Goal: Check status: Check status

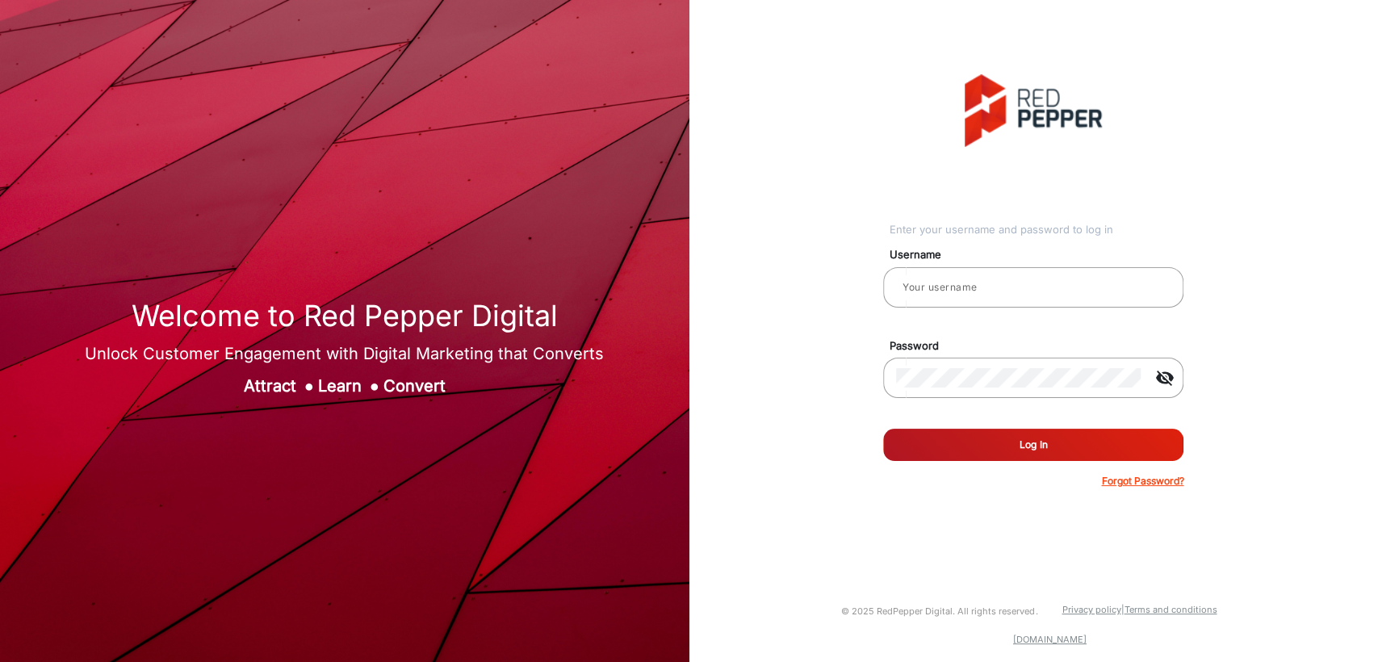
type input "[PERSON_NAME]"
click at [769, 388] on div "Enter your username and password to log in Username [PERSON_NAME] Password visi…" at bounding box center [1034, 281] width 714 height 563
click at [715, 167] on div "Enter your username and password to log in Username [PERSON_NAME] Password visi…" at bounding box center [1034, 281] width 714 height 563
click at [969, 450] on button "Log In" at bounding box center [1033, 445] width 300 height 32
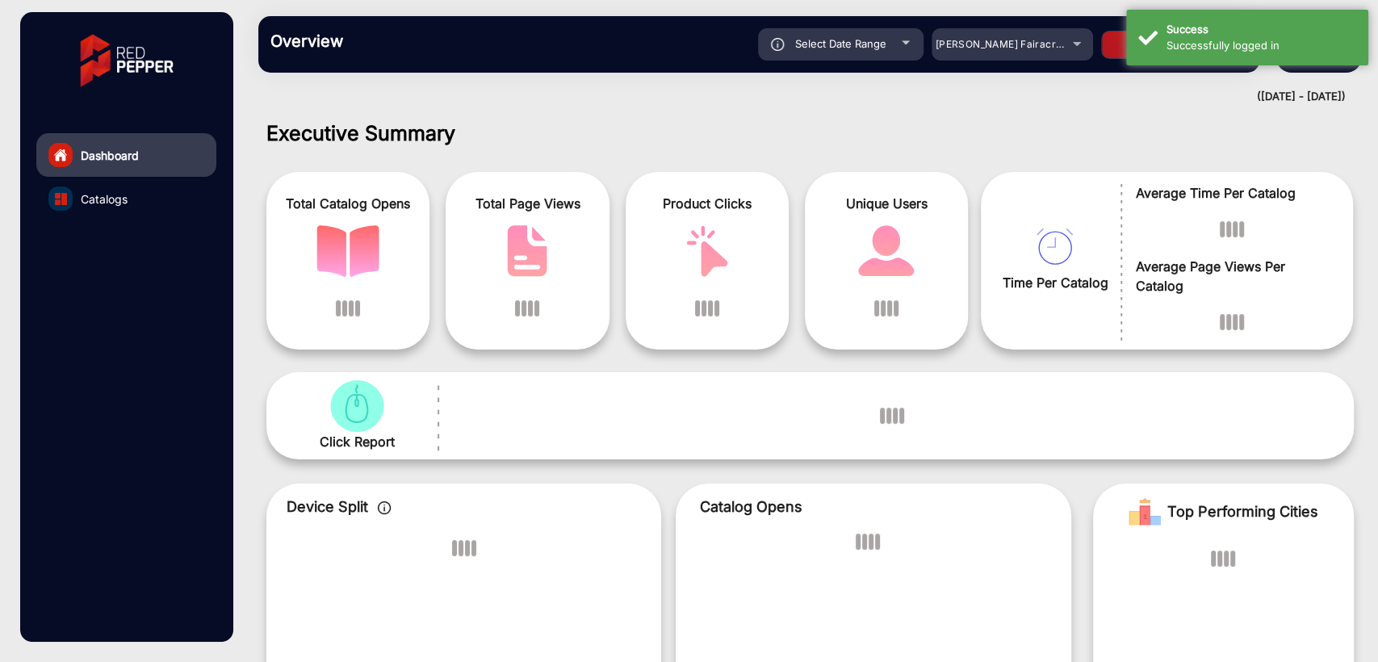
scroll to position [12, 0]
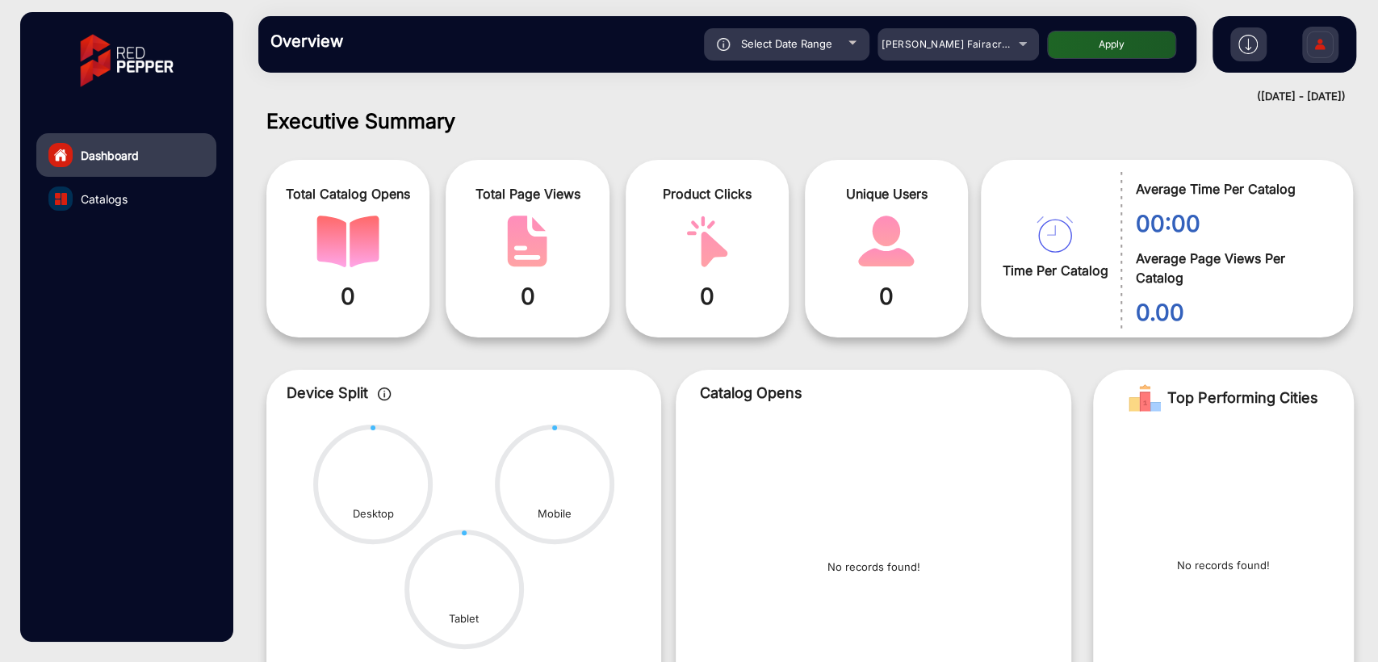
click at [793, 52] on div "Select Date Range" at bounding box center [787, 44] width 166 height 32
type input "[DATE]"
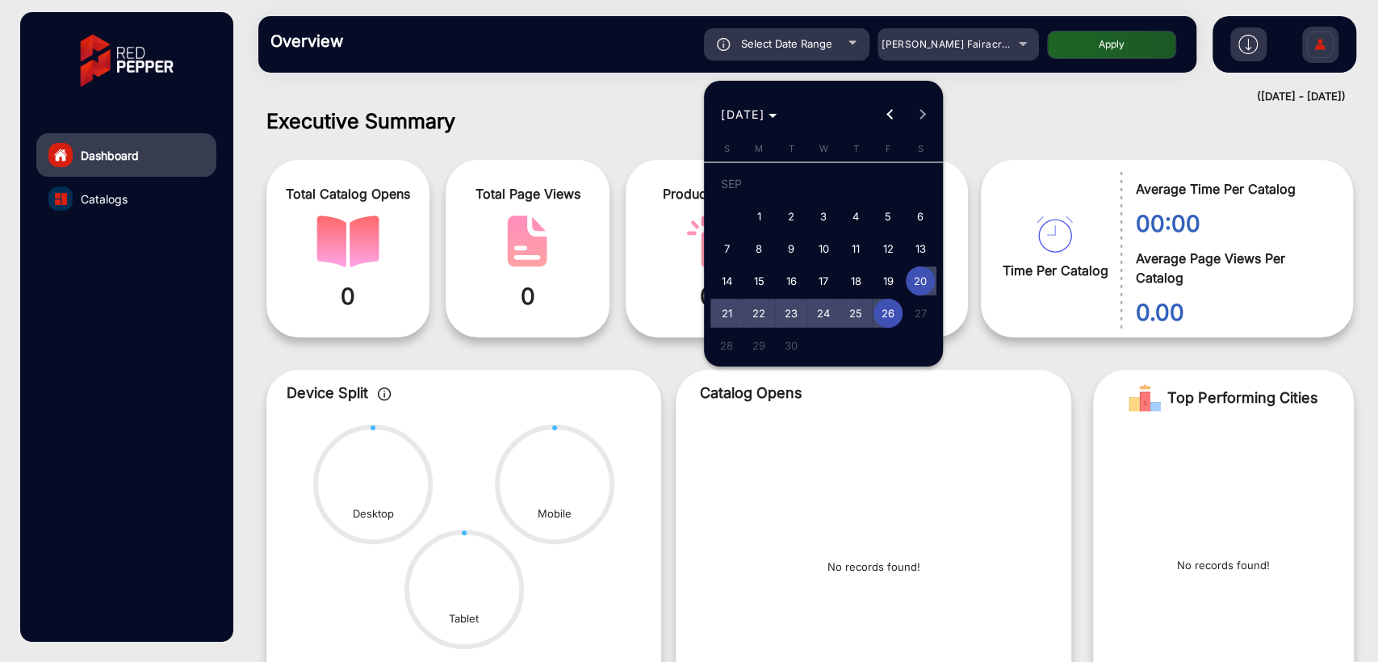
click at [887, 305] on span "26" at bounding box center [888, 313] width 29 height 29
type input "[DATE]"
click at [887, 305] on span "26" at bounding box center [888, 313] width 29 height 29
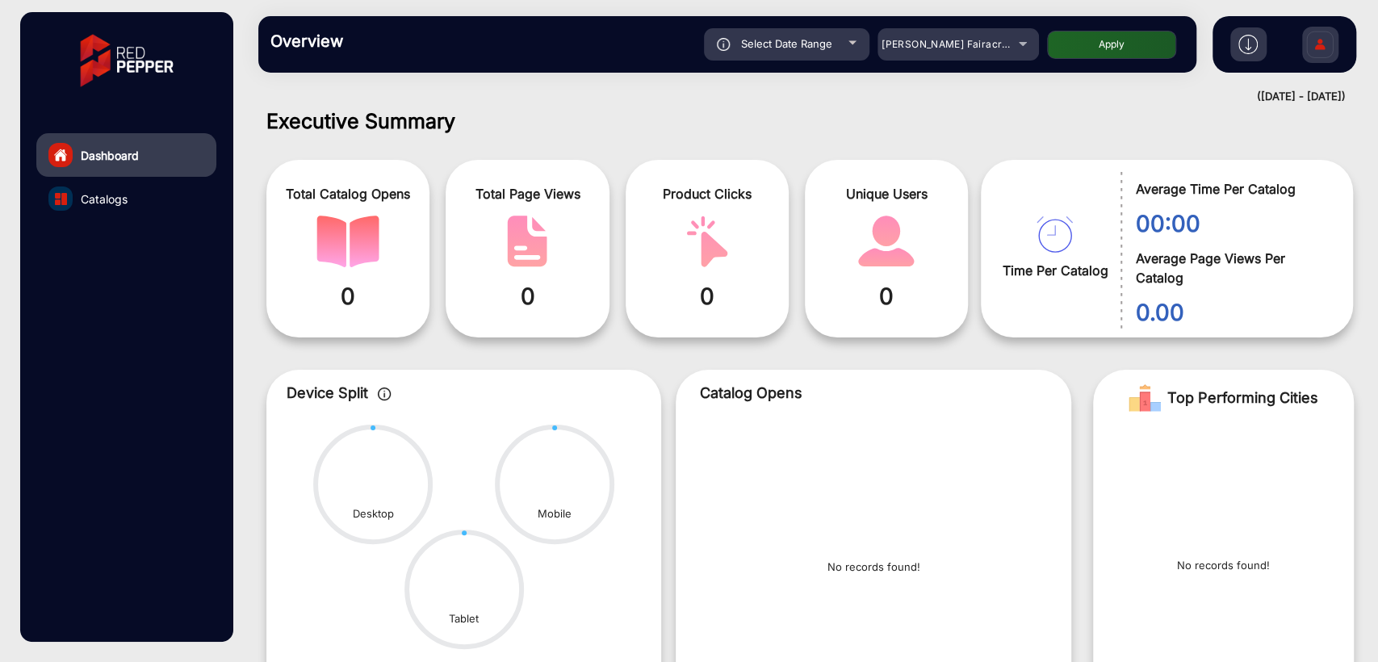
type input "[DATE]"
click at [1088, 48] on button "Apply" at bounding box center [1111, 45] width 129 height 28
type input "[DATE]"
click at [783, 41] on span "Select Date Range" at bounding box center [786, 43] width 91 height 13
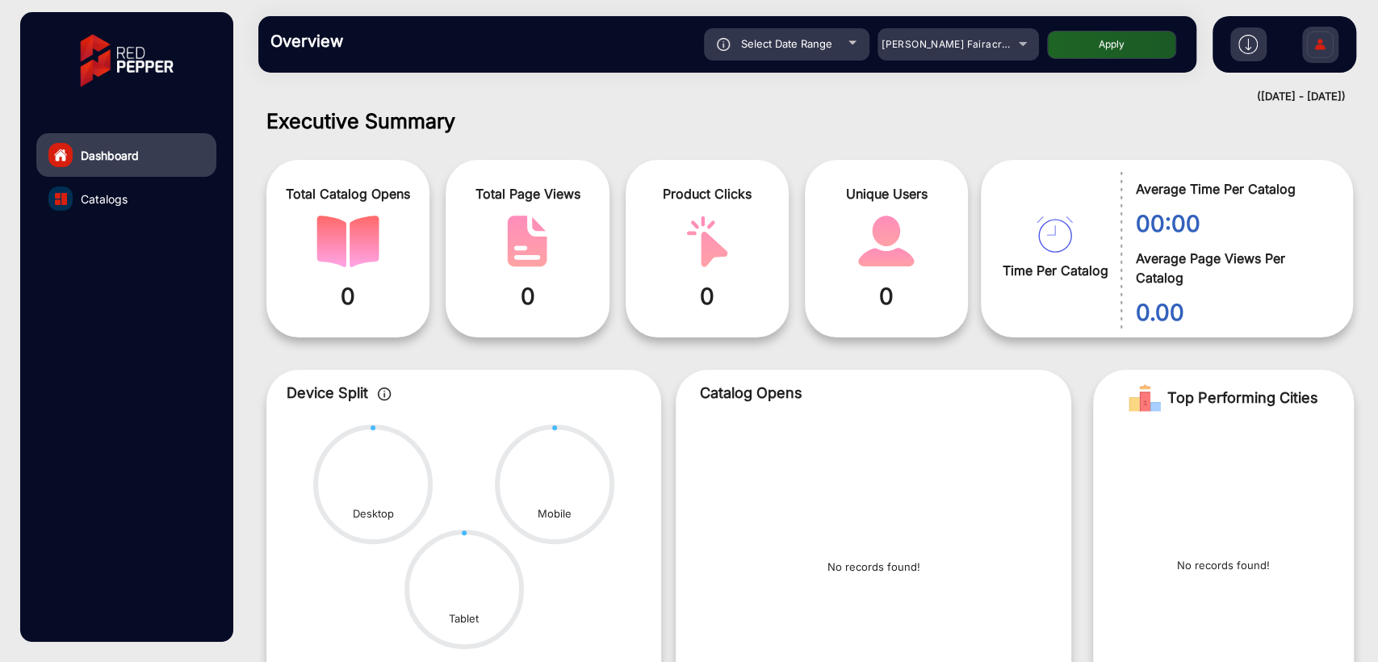
type input "[DATE]"
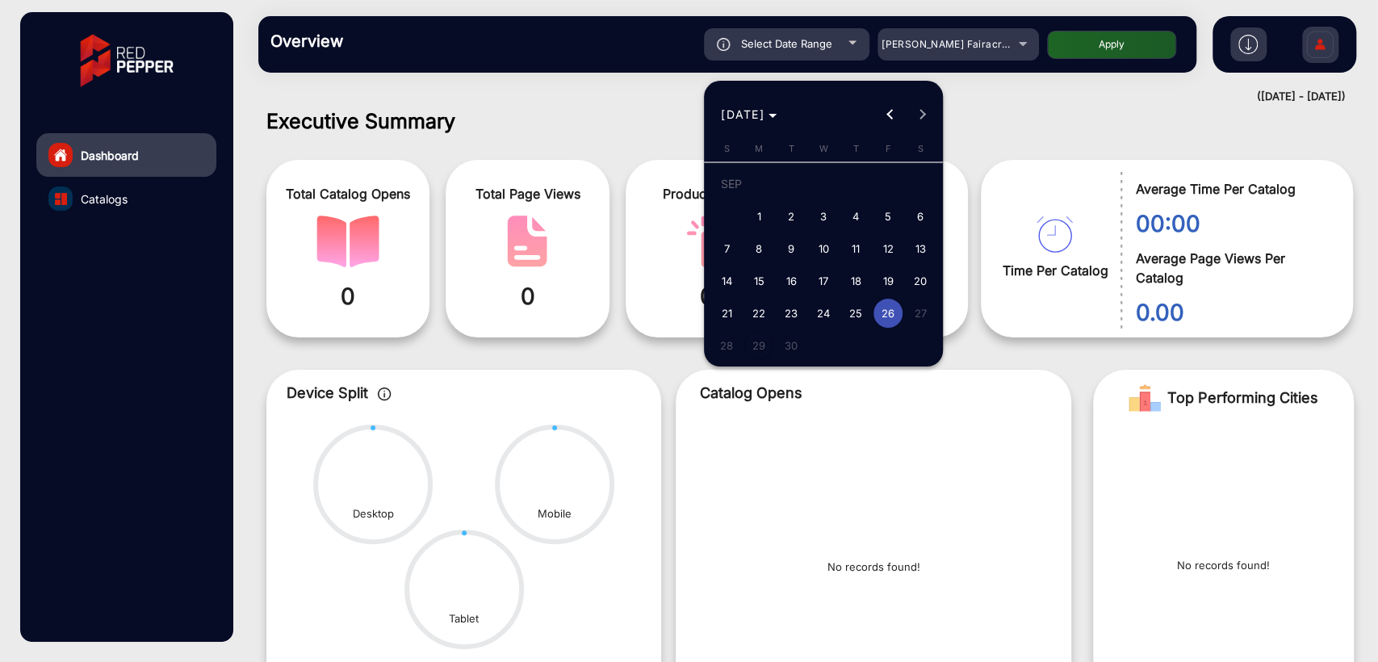
drag, startPoint x: 1064, startPoint y: 119, endPoint x: 1040, endPoint y: 106, distance: 27.4
click at [1064, 119] on div at bounding box center [689, 331] width 1378 height 662
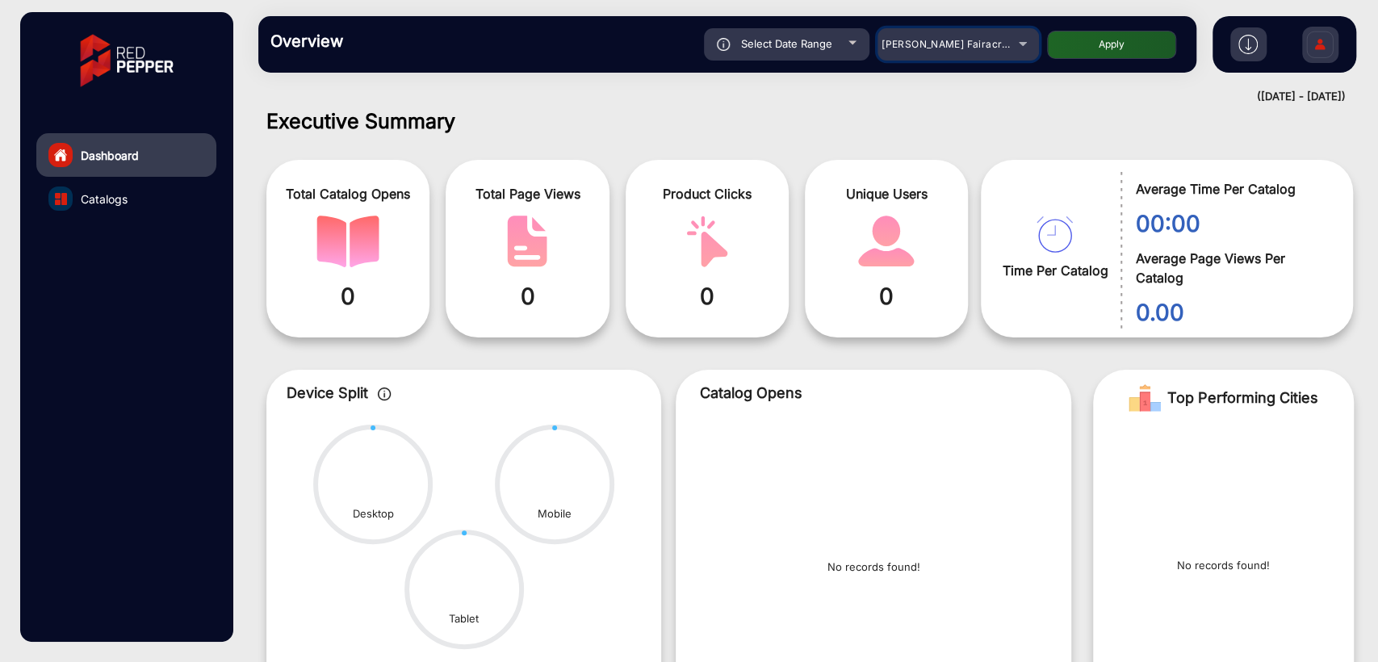
click at [938, 56] on mat-select "[PERSON_NAME] Fairacre Farms" at bounding box center [958, 44] width 161 height 32
click at [949, 44] on span "[PERSON_NAME] Fairacre Farms" at bounding box center [962, 44] width 160 height 12
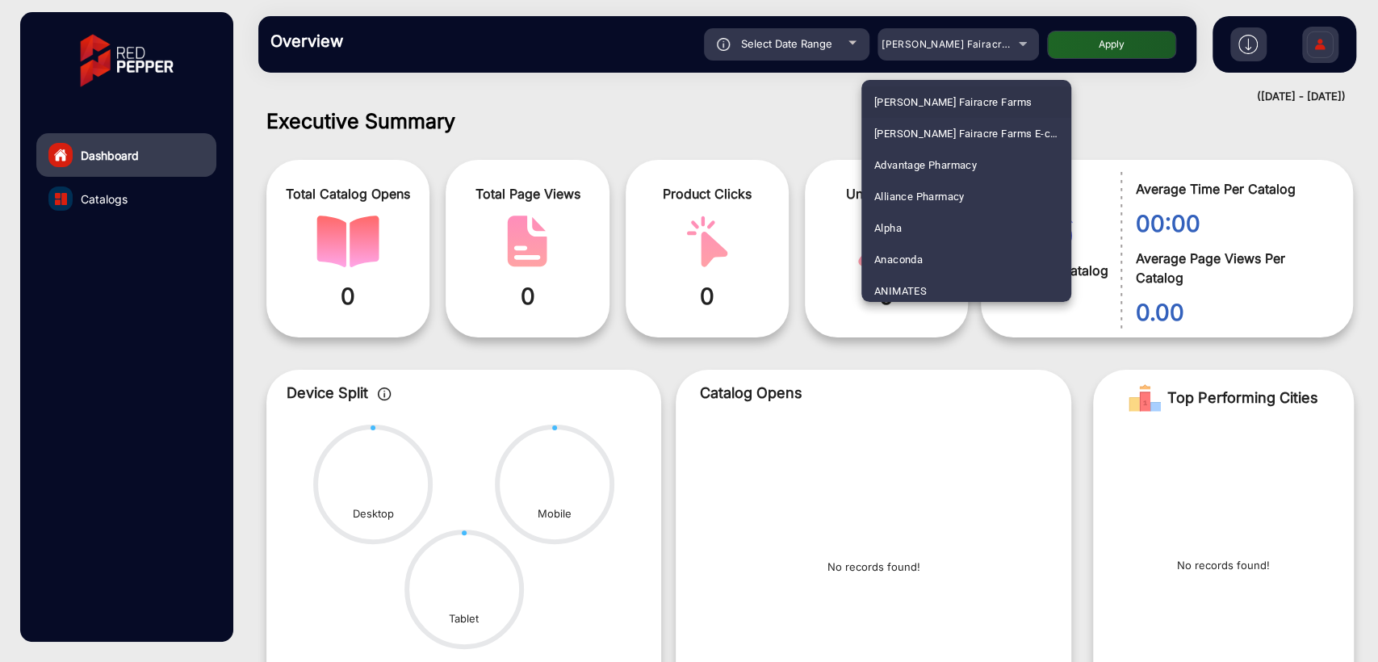
scroll to position [3279, 0]
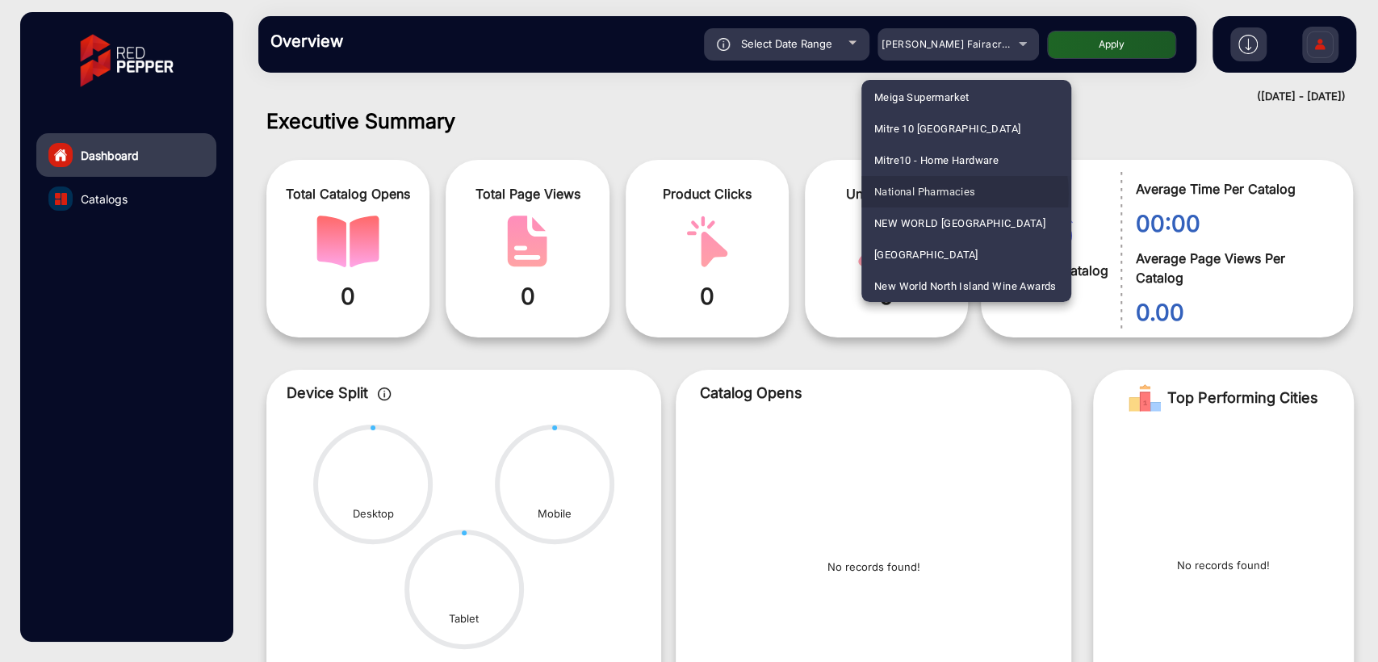
click at [937, 195] on span "National Pharmacies" at bounding box center [925, 191] width 102 height 31
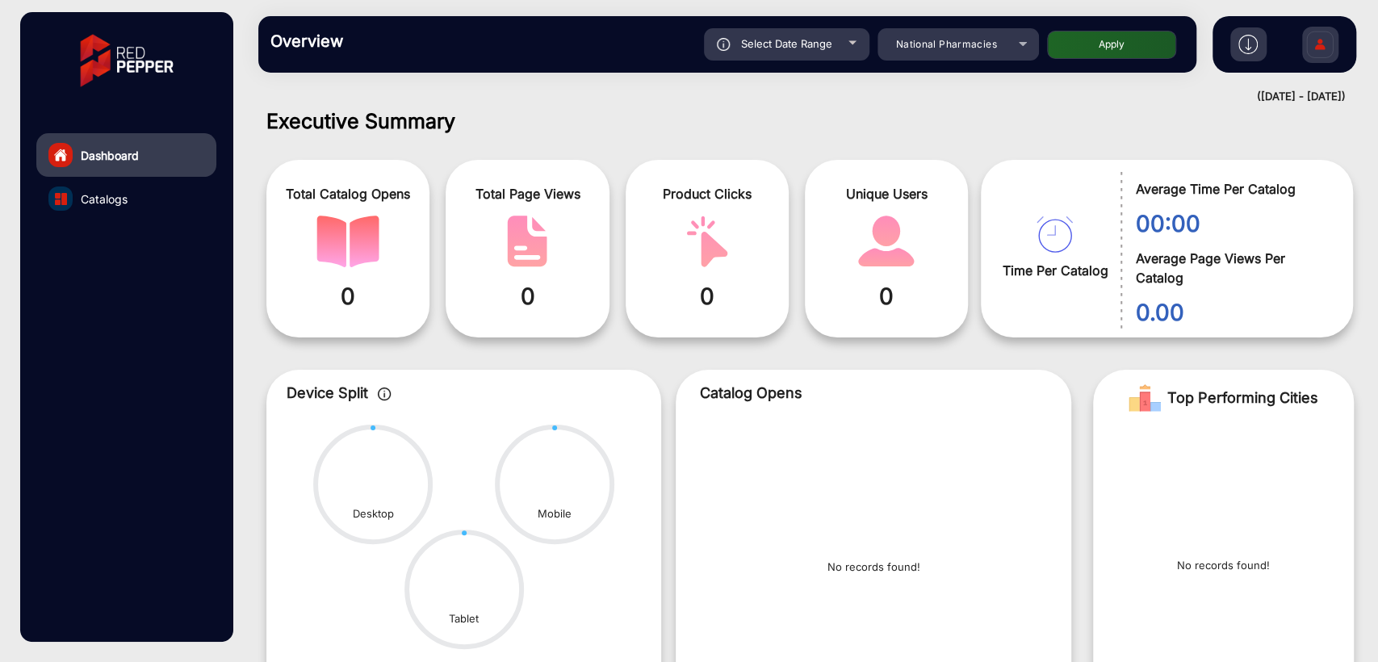
click at [1118, 49] on button "Apply" at bounding box center [1111, 45] width 129 height 28
type input "[DATE]"
click at [808, 52] on div "Select Date Range" at bounding box center [787, 44] width 166 height 32
type input "[DATE]"
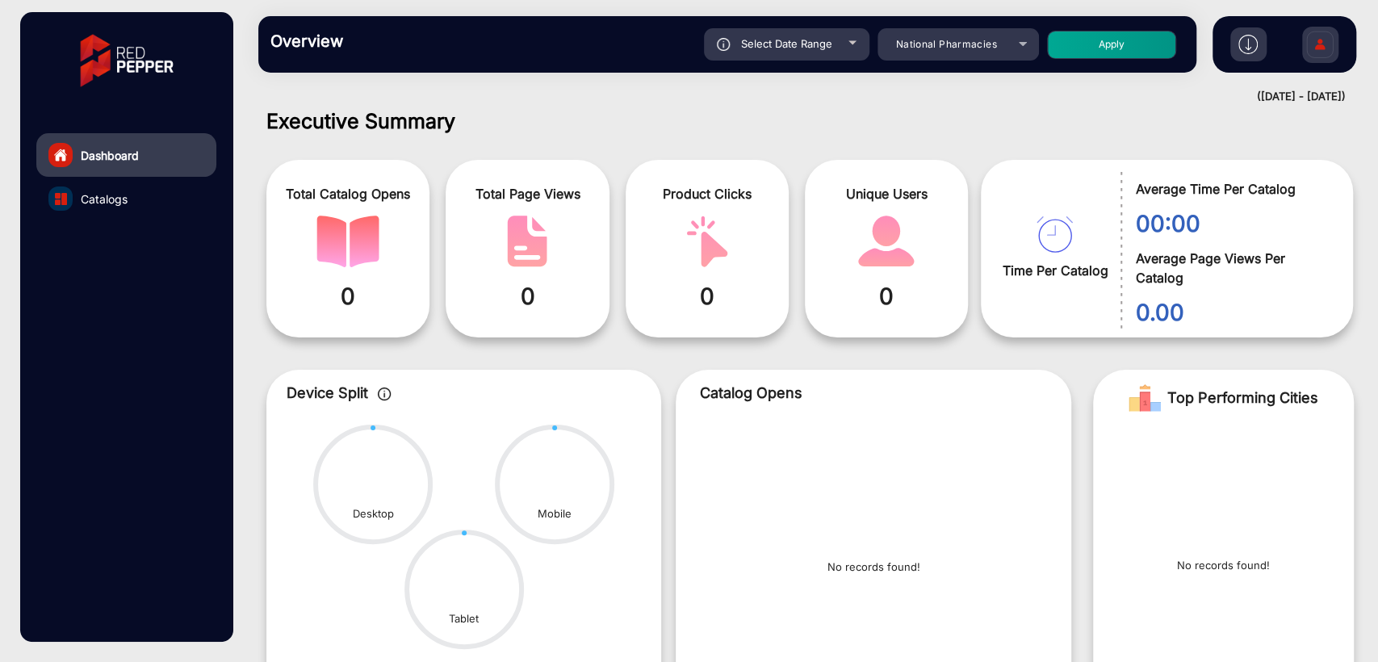
type input "[DATE]"
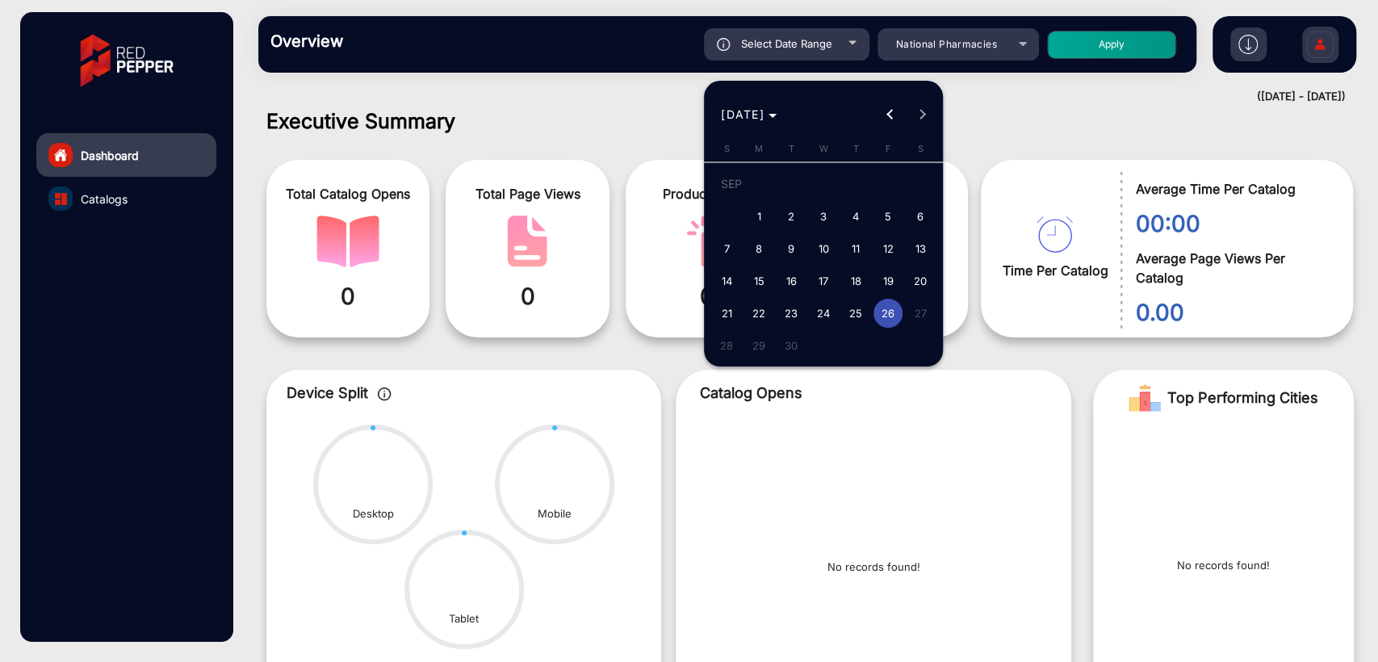
click at [754, 207] on span "1" at bounding box center [758, 216] width 29 height 29
type input "[DATE]"
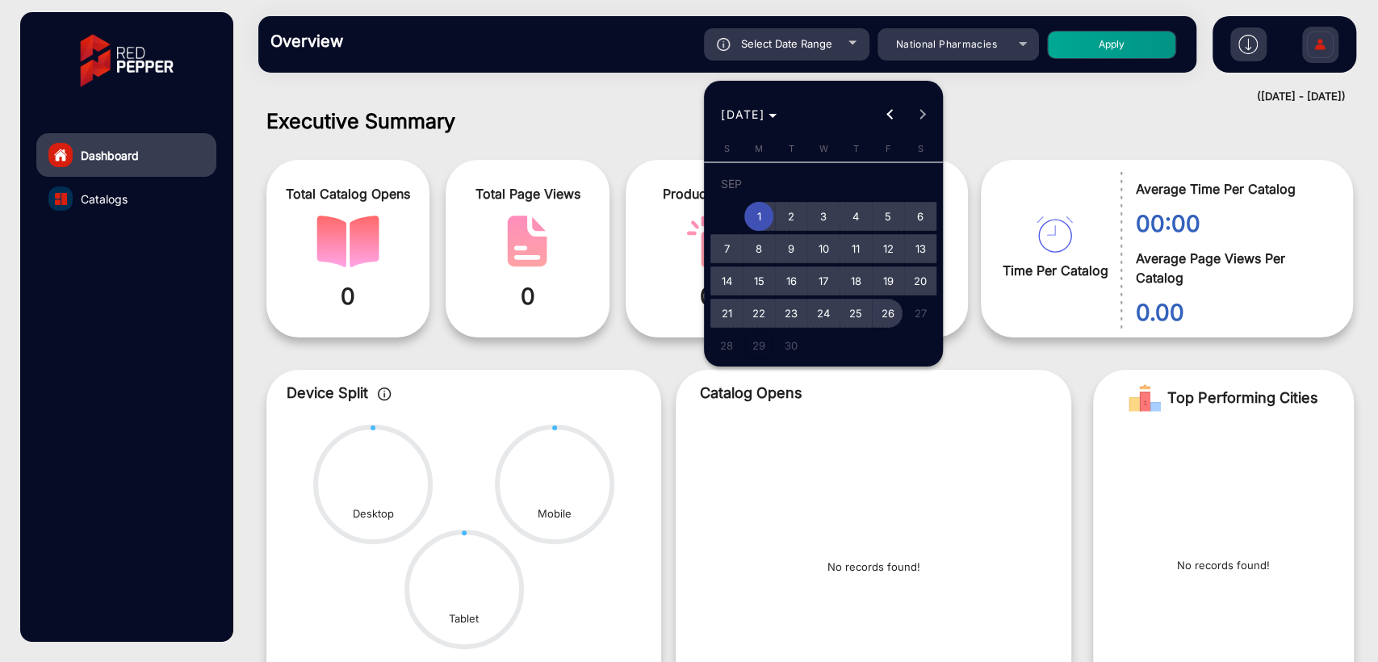
click at [900, 306] on span "26" at bounding box center [888, 313] width 29 height 29
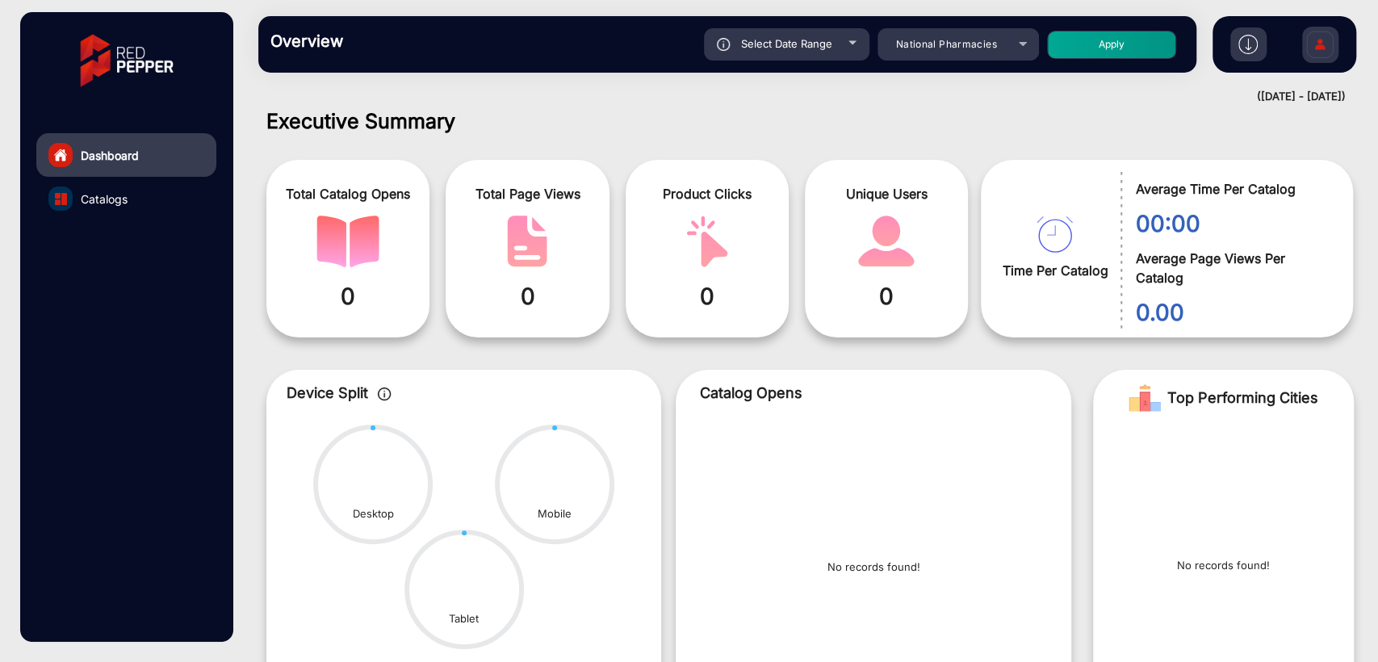
type input "[DATE]"
click at [1104, 47] on button "Apply" at bounding box center [1111, 45] width 129 height 28
type input "[DATE]"
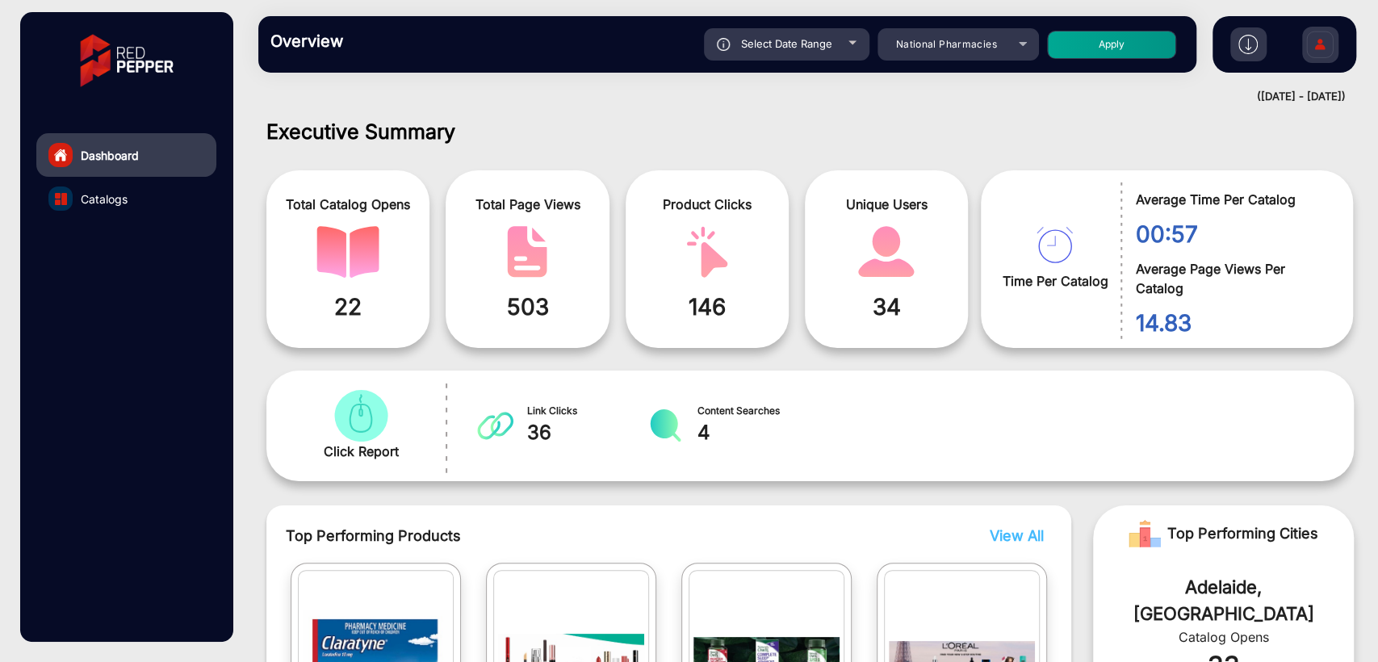
scroll to position [0, 0]
click at [788, 48] on span "Select Date Range" at bounding box center [786, 43] width 91 height 13
type input "[DATE]"
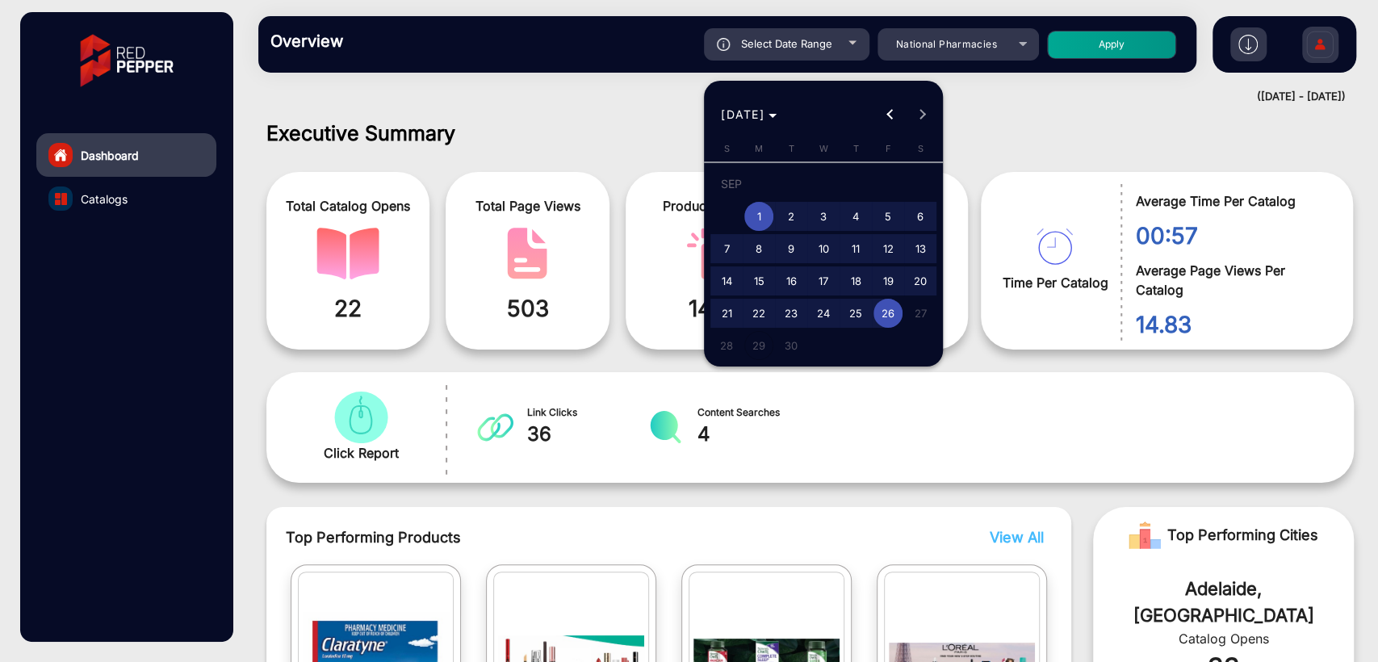
click at [886, 313] on span "26" at bounding box center [888, 313] width 29 height 29
type input "[DATE]"
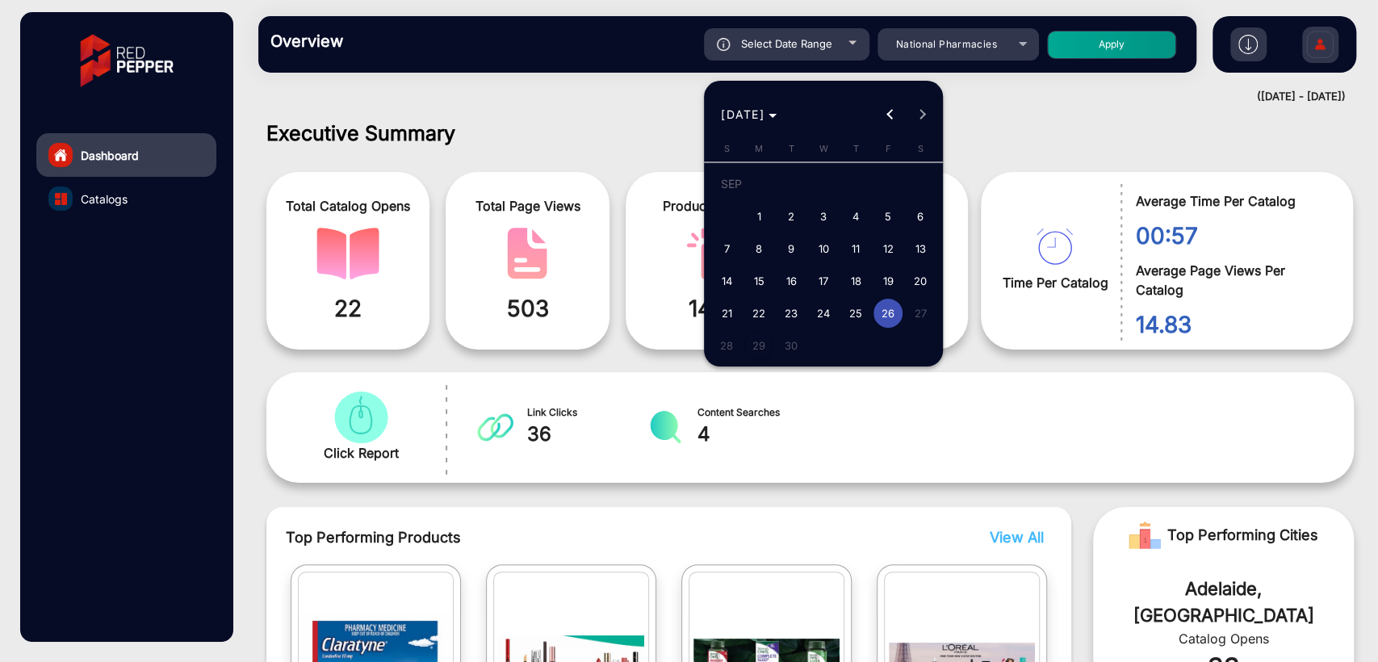
click at [886, 313] on span "26" at bounding box center [888, 313] width 29 height 29
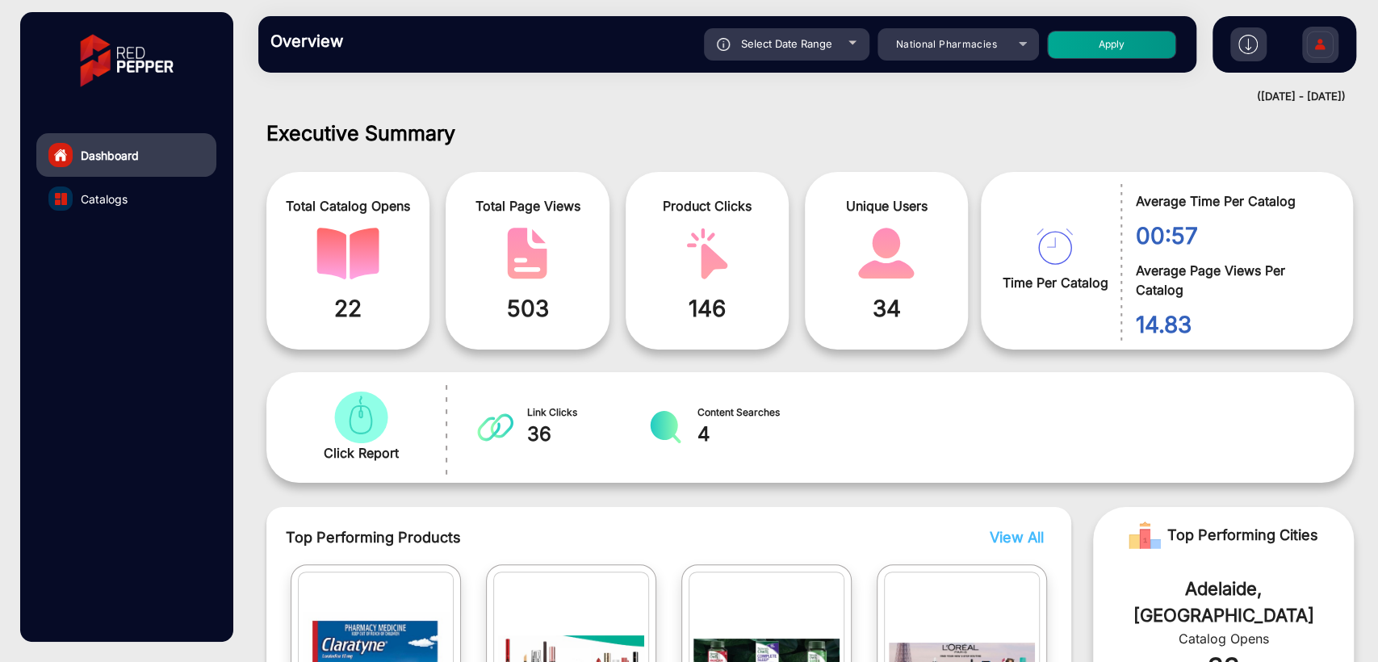
type input "[DATE]"
click at [1083, 48] on button "Apply" at bounding box center [1111, 45] width 129 height 28
type input "[DATE]"
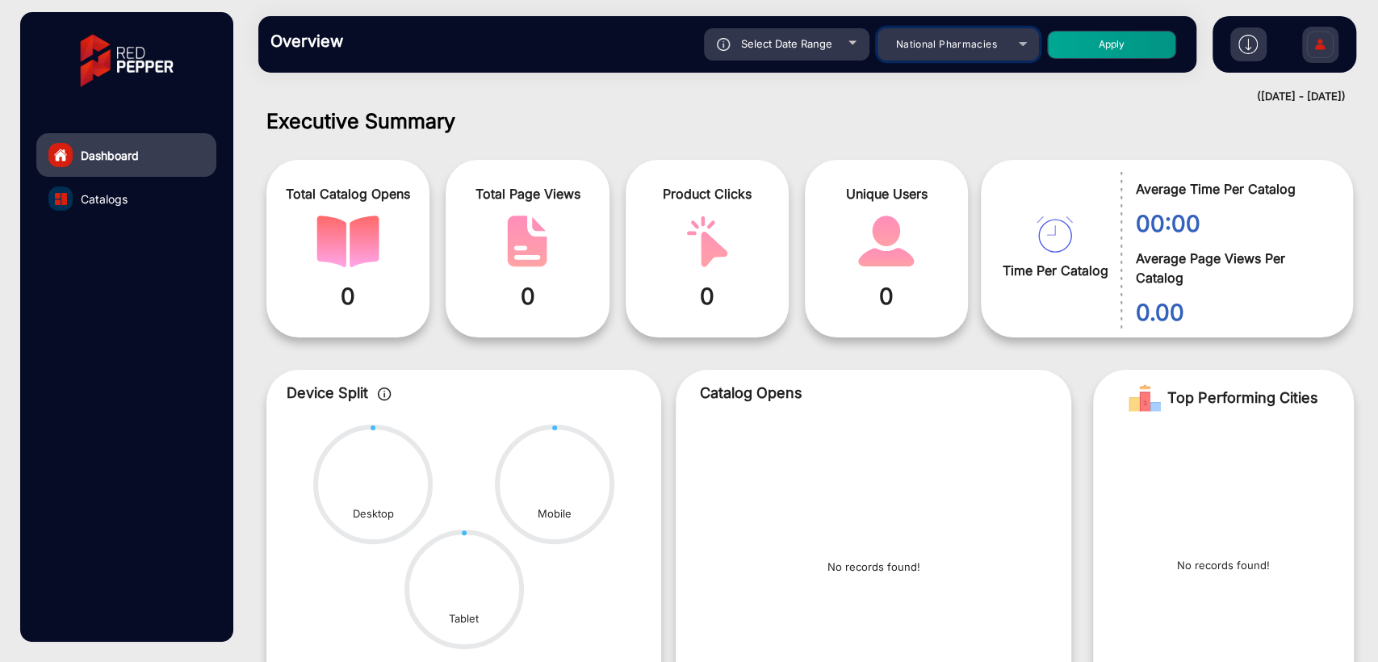
click at [966, 42] on span "National Pharmacies" at bounding box center [946, 44] width 101 height 12
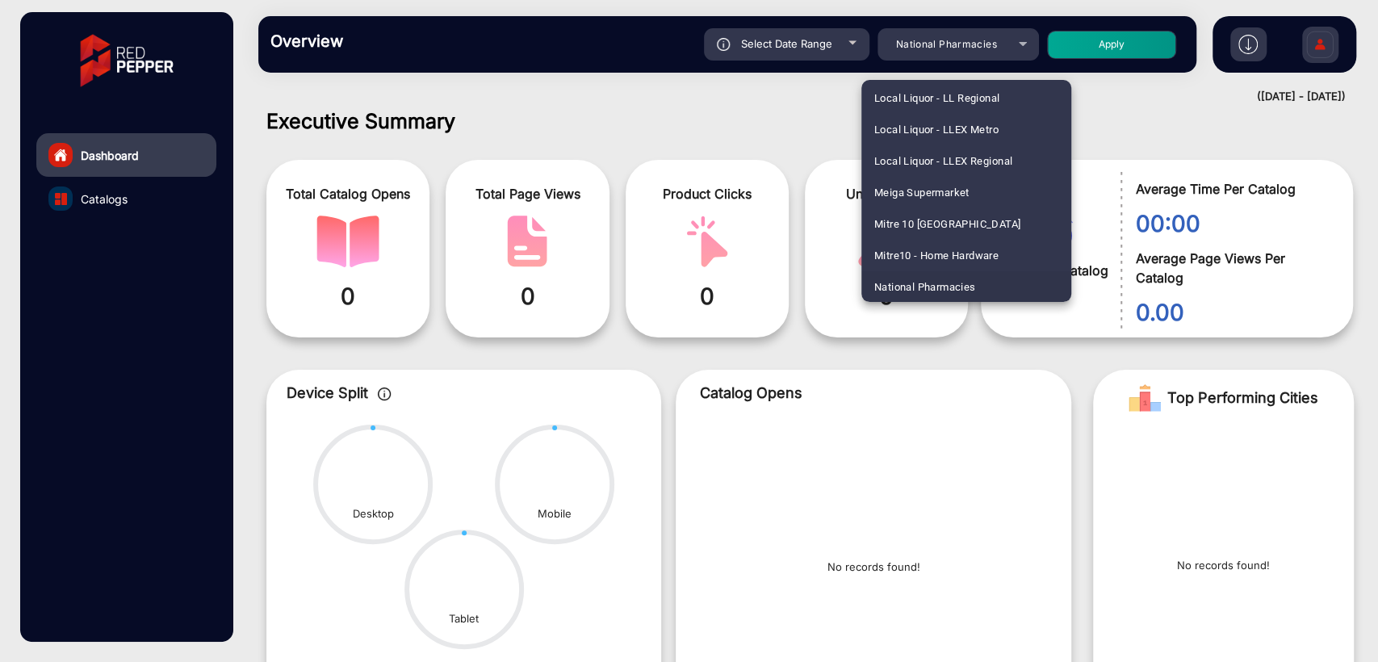
scroll to position [1106, 0]
click at [891, 191] on span "[PERSON_NAME] [PERSON_NAME] T-[PERSON_NAME]" at bounding box center [966, 192] width 184 height 31
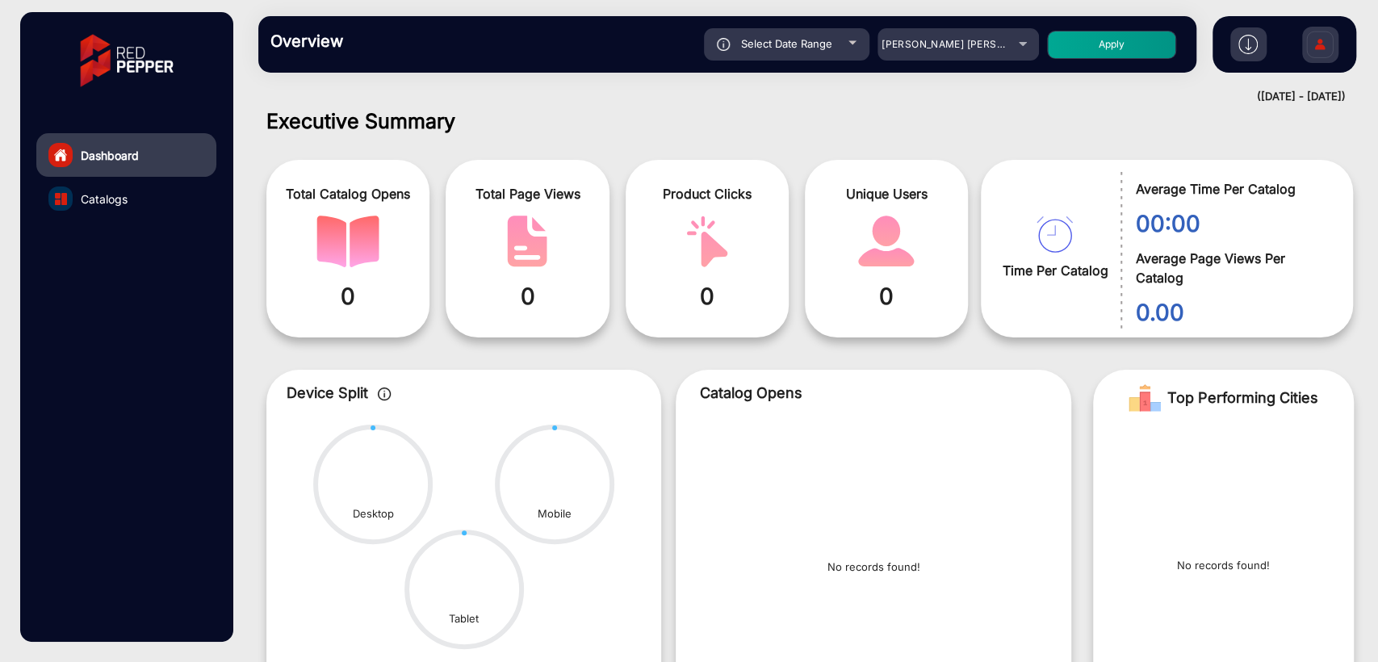
click at [1095, 59] on div "Select Date Range [DATE] [DATE] – [DATE] [DATE] [PERSON_NAME] [PERSON_NAME] T-[…" at bounding box center [773, 44] width 823 height 32
click at [1101, 47] on button "Apply" at bounding box center [1111, 45] width 129 height 28
type input "[DATE]"
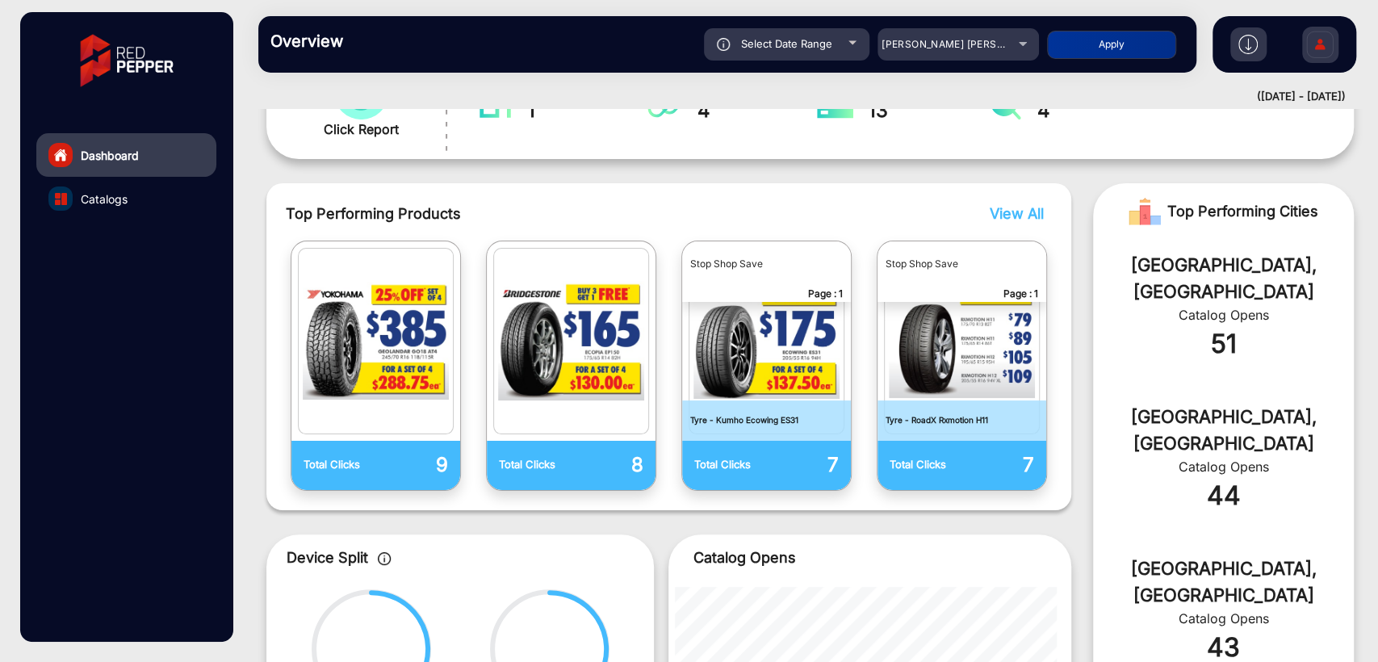
scroll to position [194, 0]
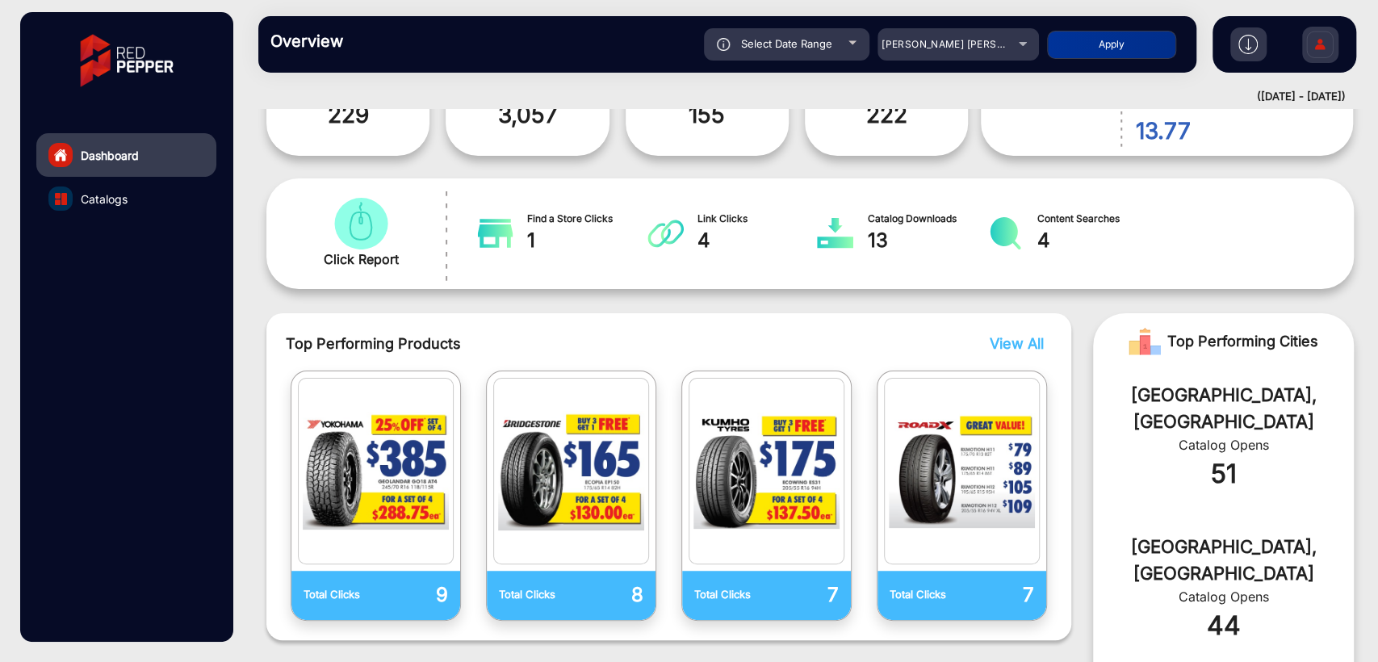
click at [1014, 335] on span "View All" at bounding box center [1017, 343] width 54 height 17
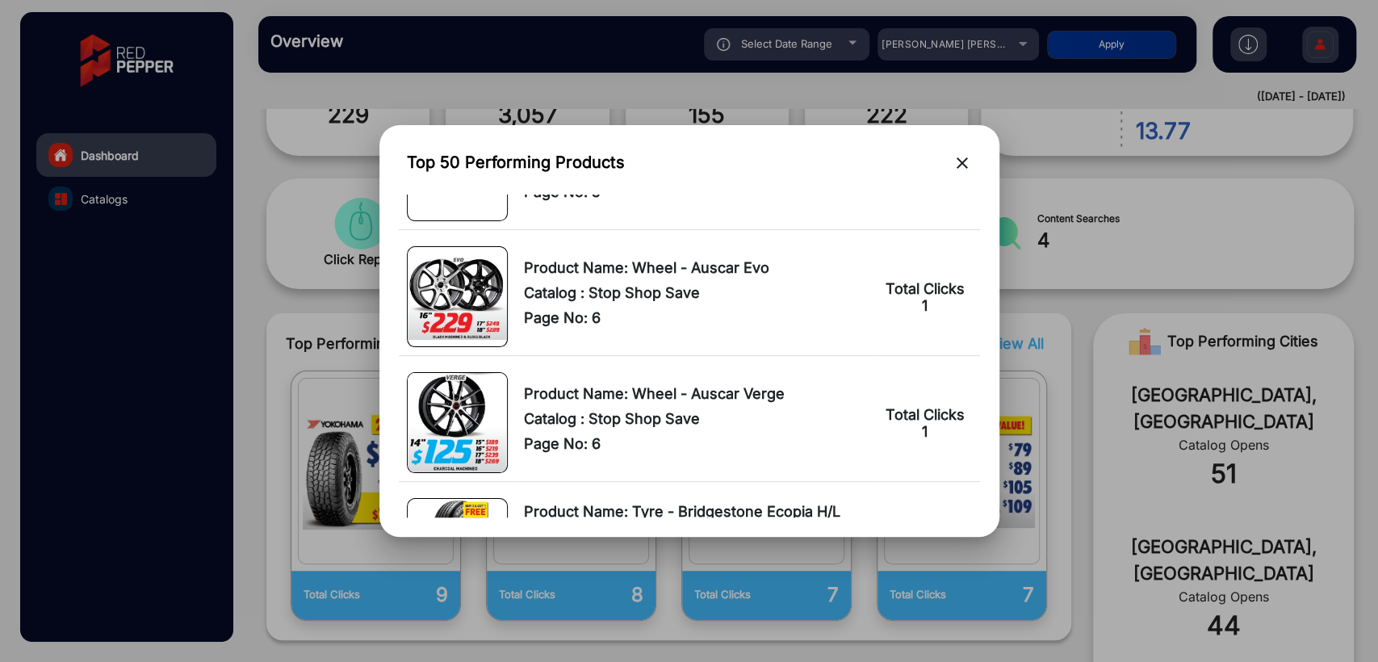
scroll to position [5990, 0]
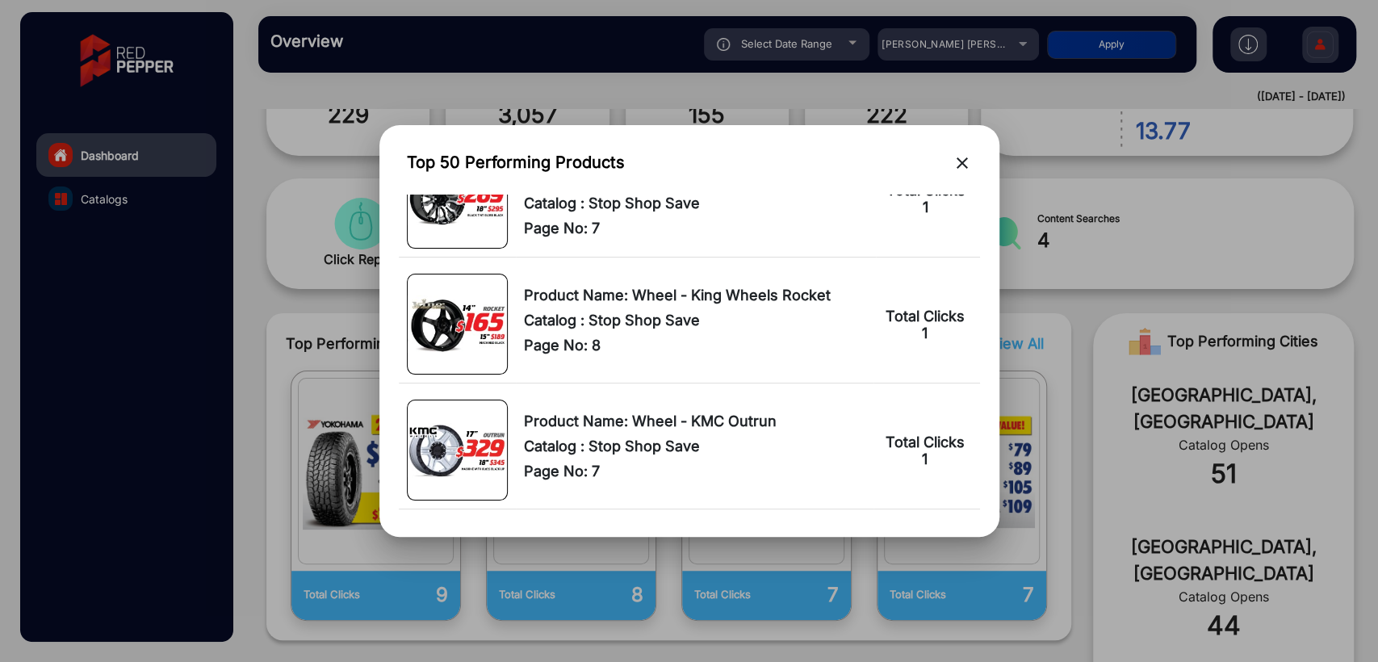
click at [963, 163] on mat-icon "close" at bounding box center [962, 162] width 19 height 19
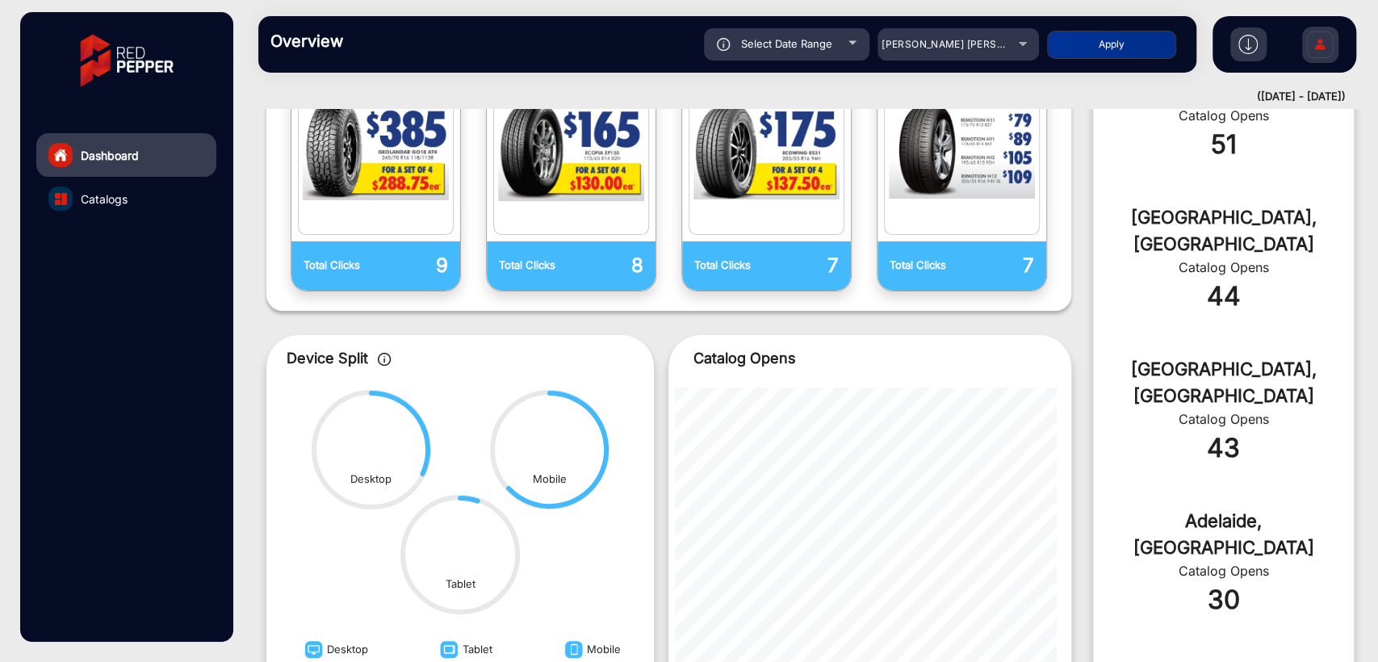
scroll to position [672, 0]
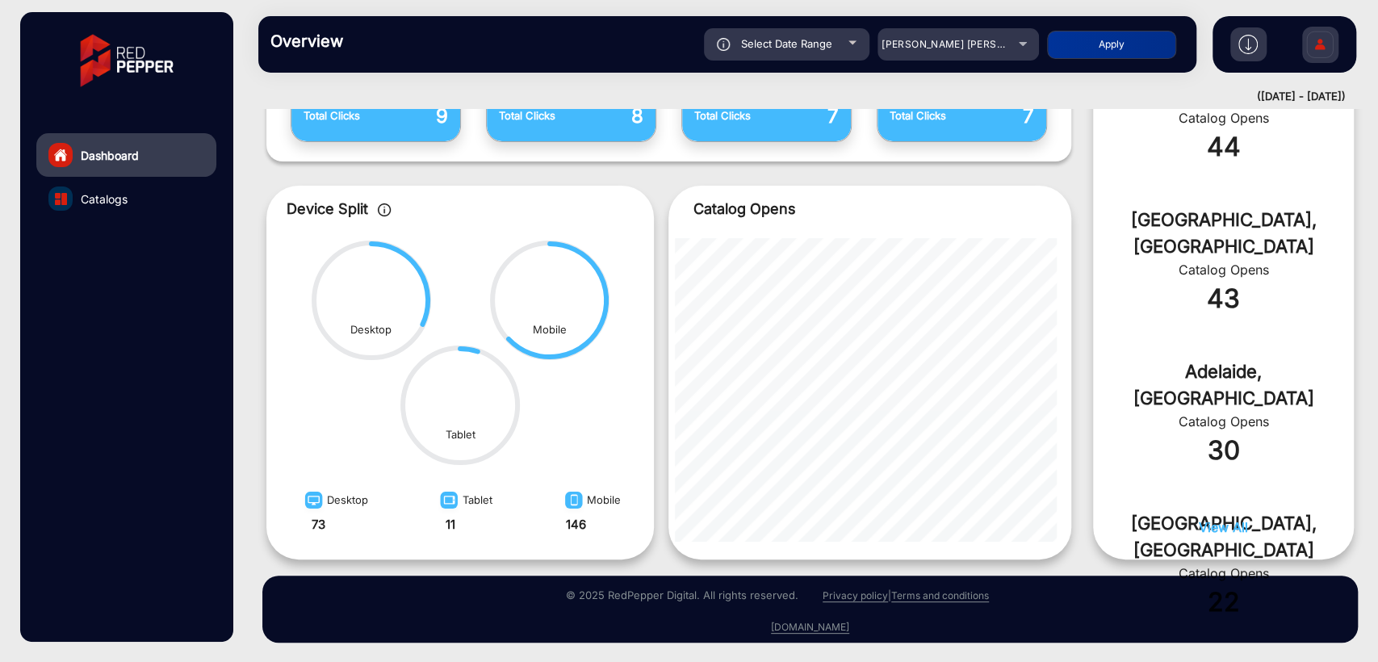
click at [1220, 527] on span "View All" at bounding box center [1223, 527] width 49 height 16
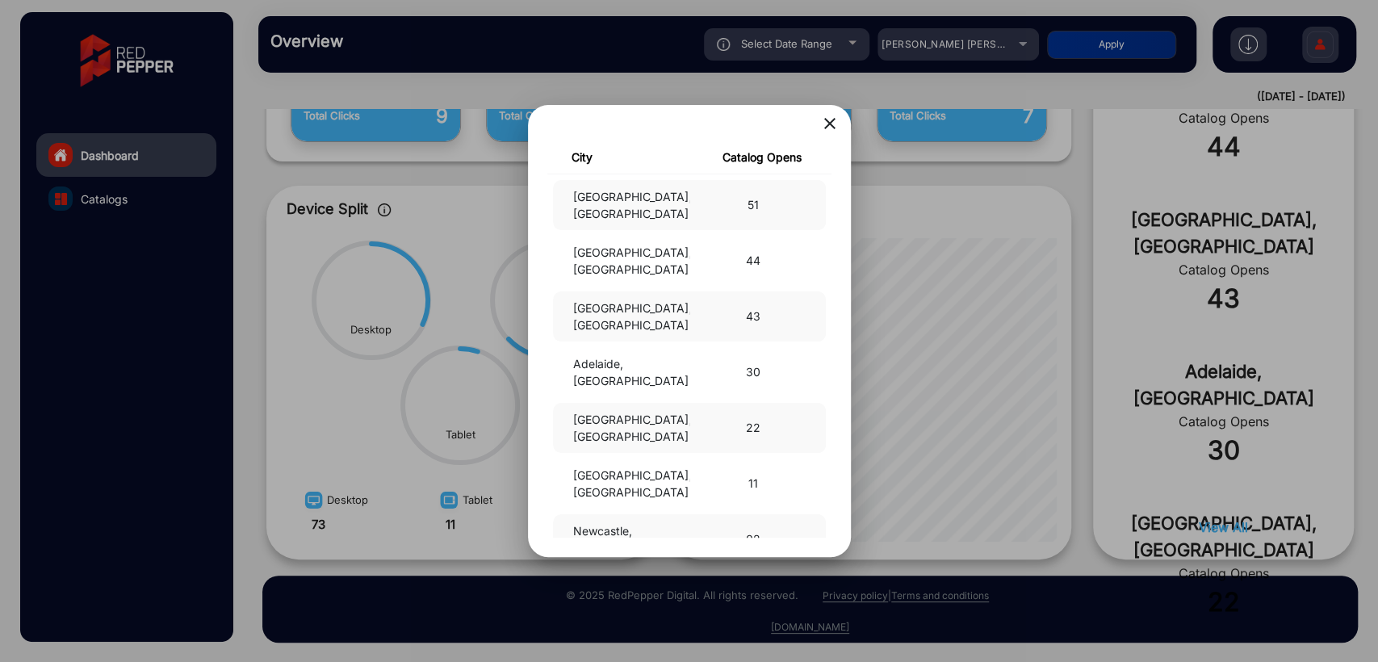
click at [822, 124] on mat-icon "close" at bounding box center [829, 123] width 19 height 19
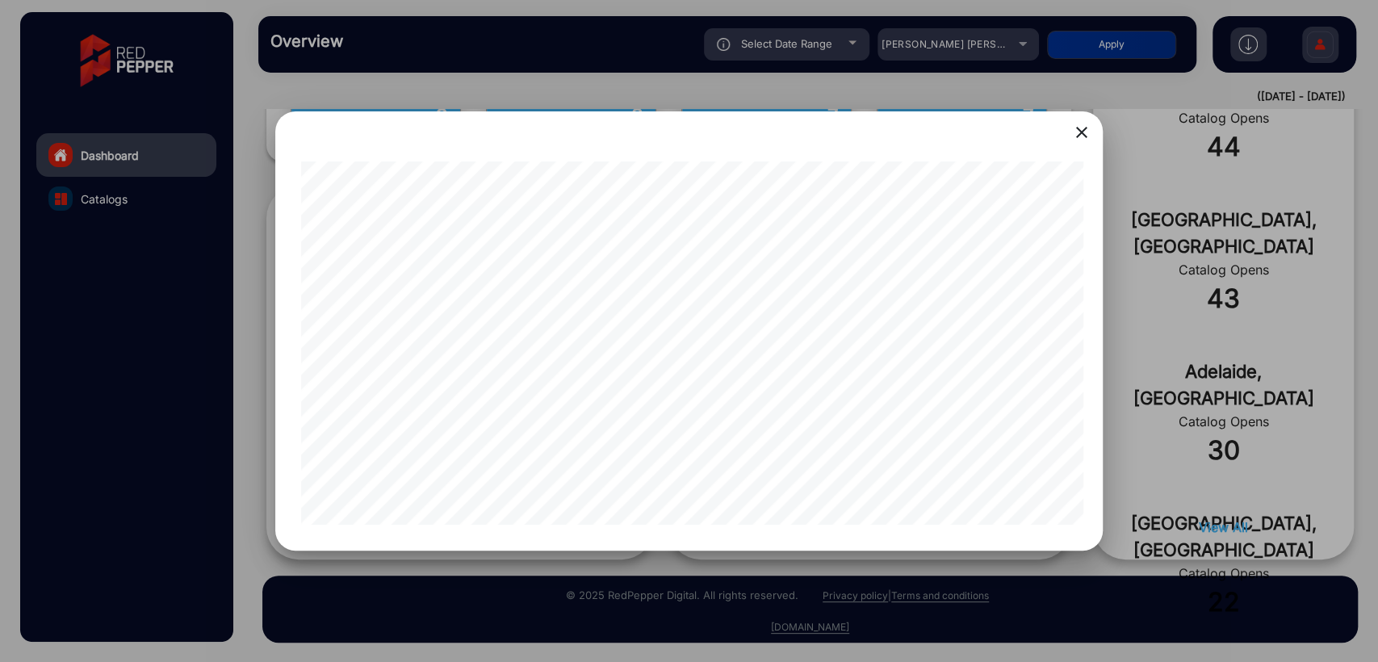
click at [1085, 133] on mat-icon "close" at bounding box center [1081, 132] width 19 height 19
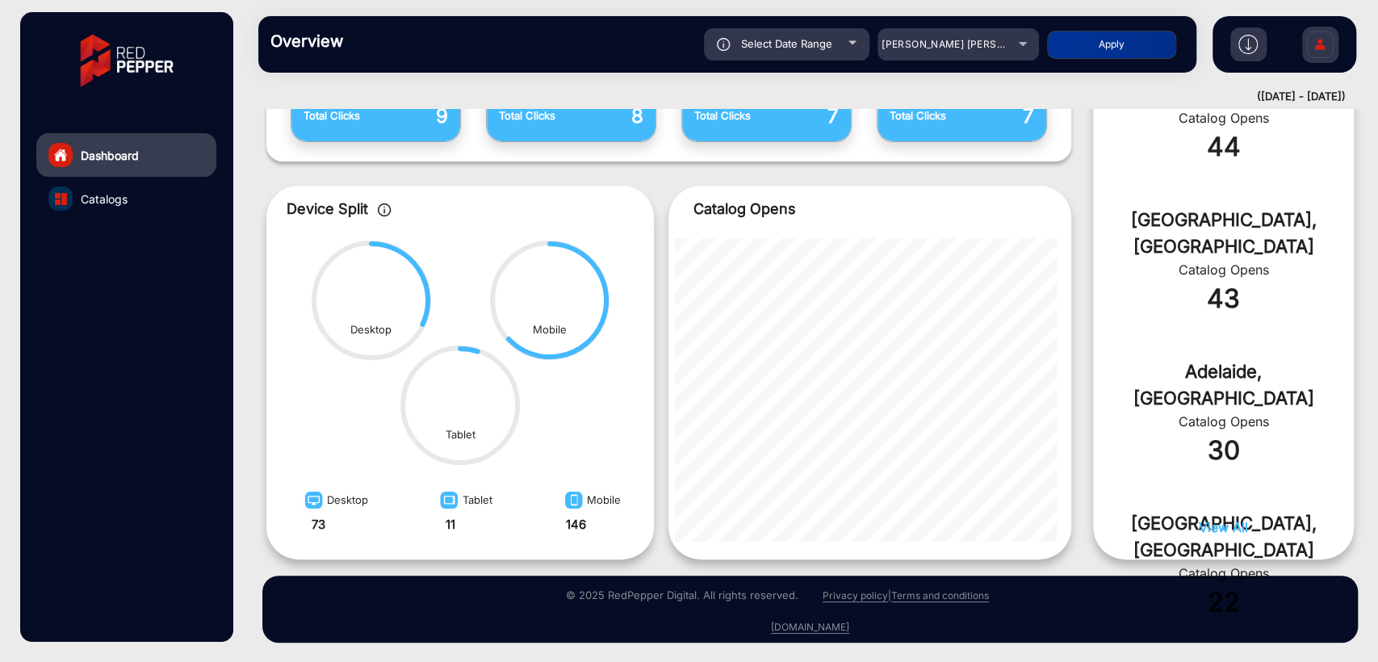
click at [428, 316] on icon at bounding box center [399, 284] width 57 height 81
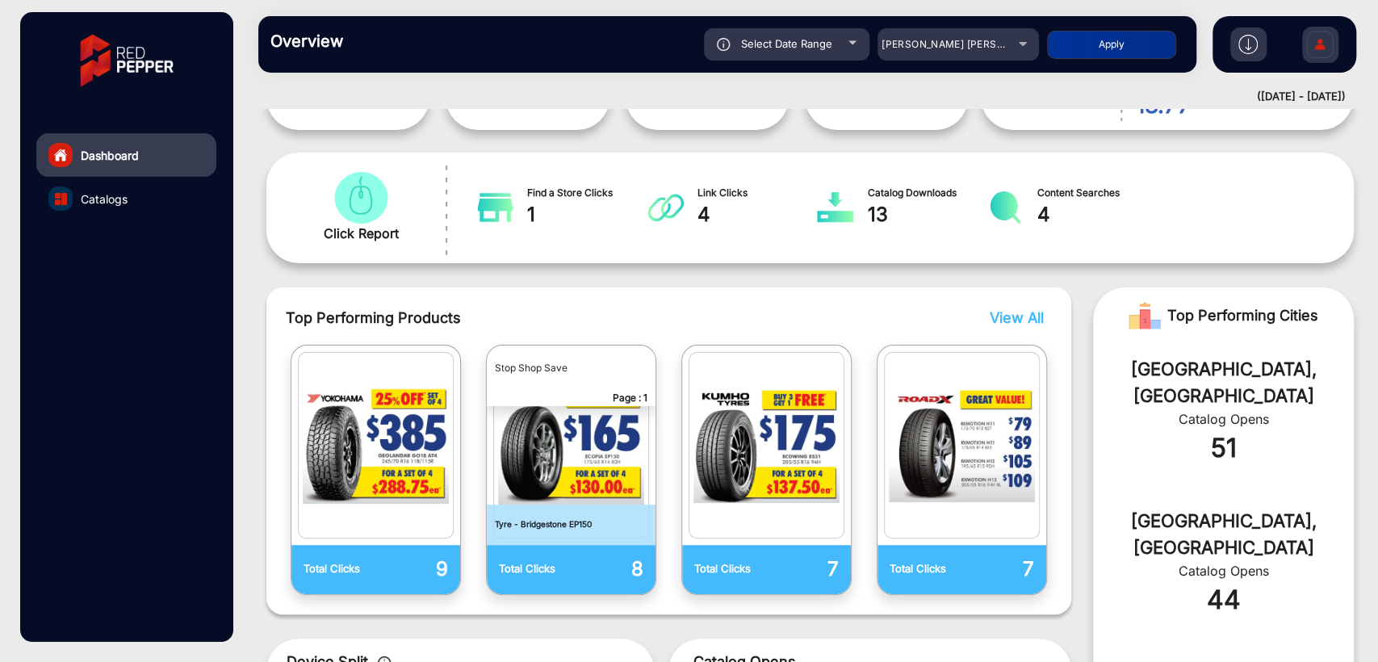
scroll to position [75, 0]
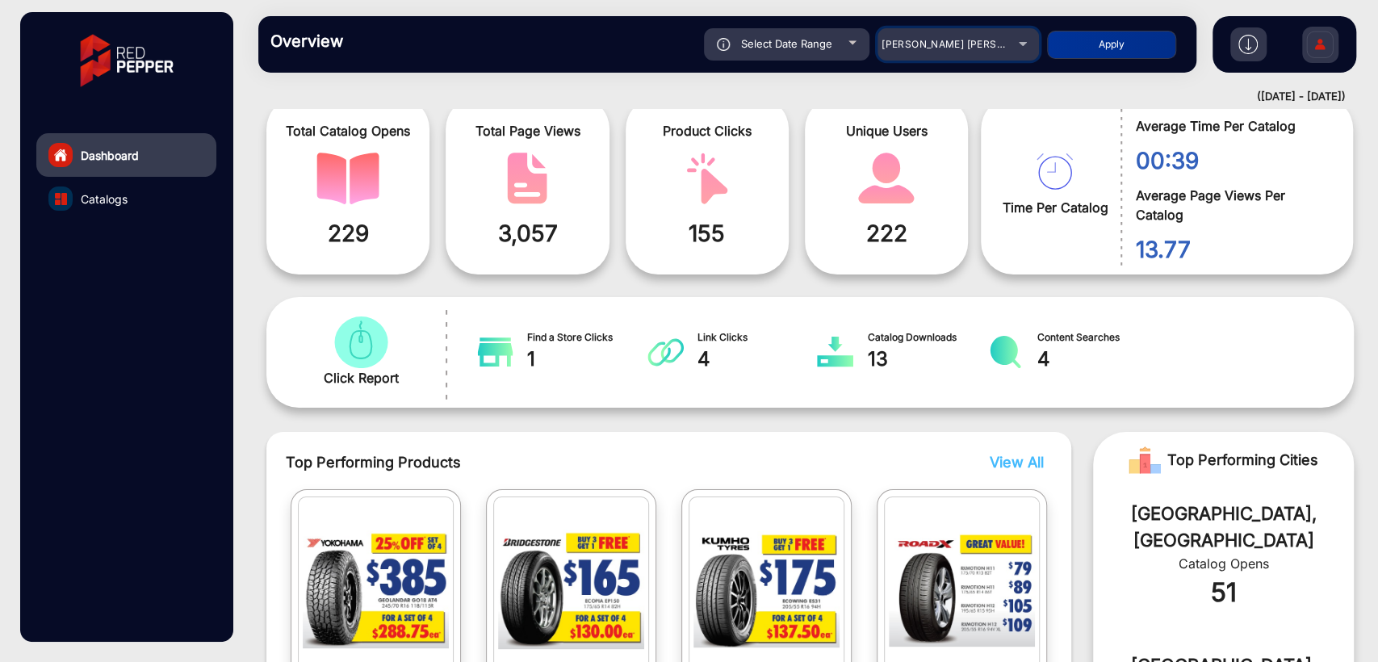
click at [936, 48] on span "[PERSON_NAME] [PERSON_NAME] T-[PERSON_NAME]" at bounding box center [1013, 44] width 263 height 12
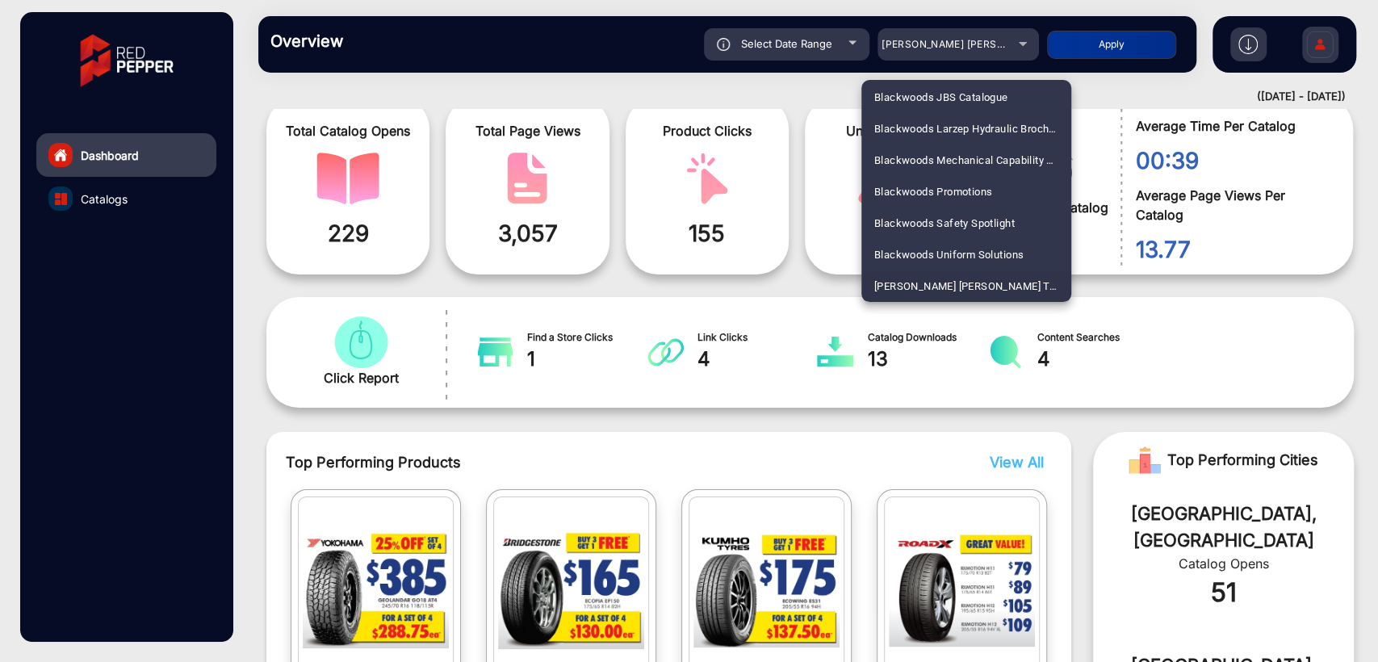
scroll to position [4097, 0]
click at [902, 182] on span "[PERSON_NAME] SHOP [GEOGRAPHIC_DATA]" at bounding box center [966, 192] width 184 height 31
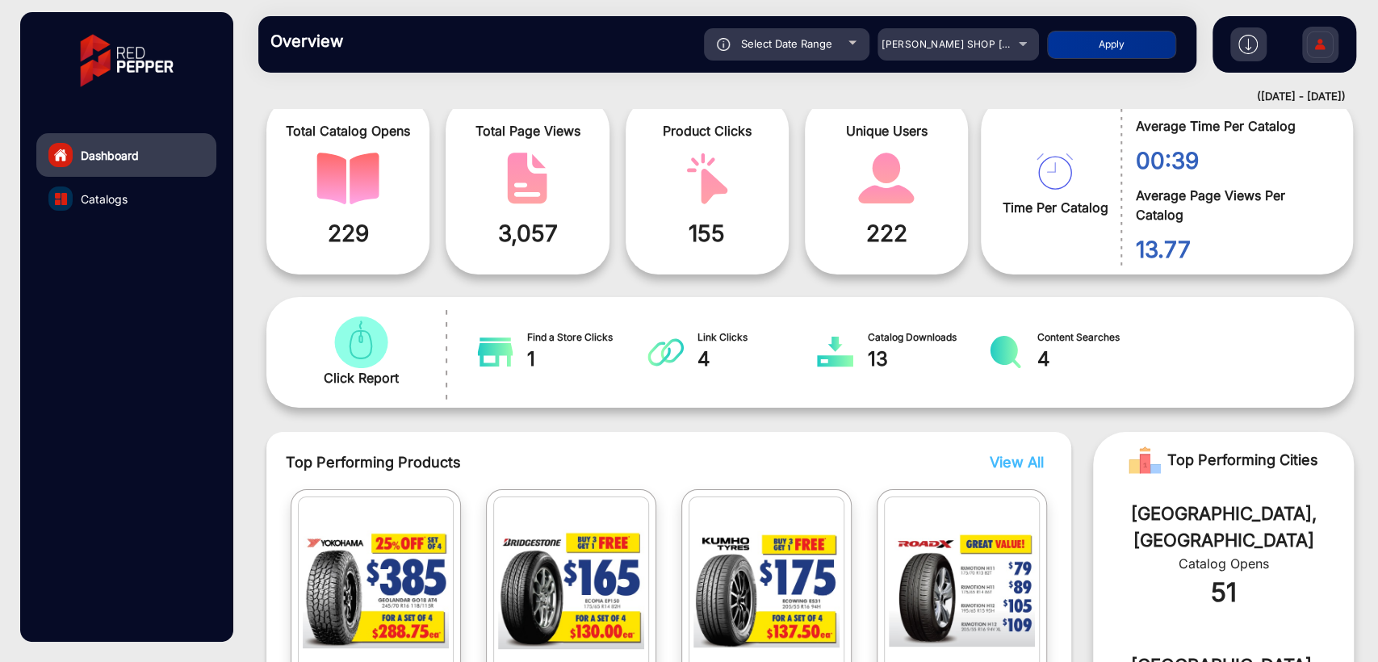
click at [1083, 60] on div "Select Date Range [DATE] [DATE] – [DATE] [DATE] [PERSON_NAME] SHOP NZ Apply" at bounding box center [773, 44] width 823 height 32
click at [1079, 46] on button "Apply" at bounding box center [1111, 45] width 129 height 28
type input "[DATE]"
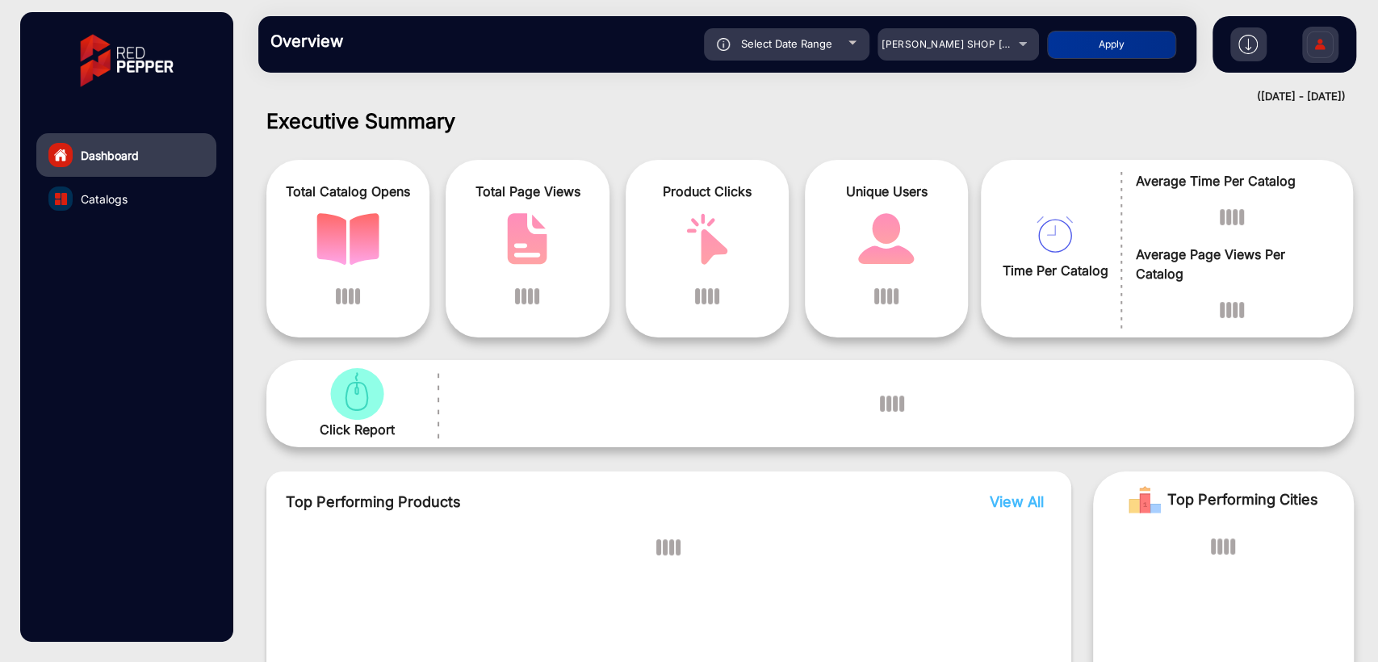
scroll to position [0, 0]
